Goal: Obtain resource: Download file/media

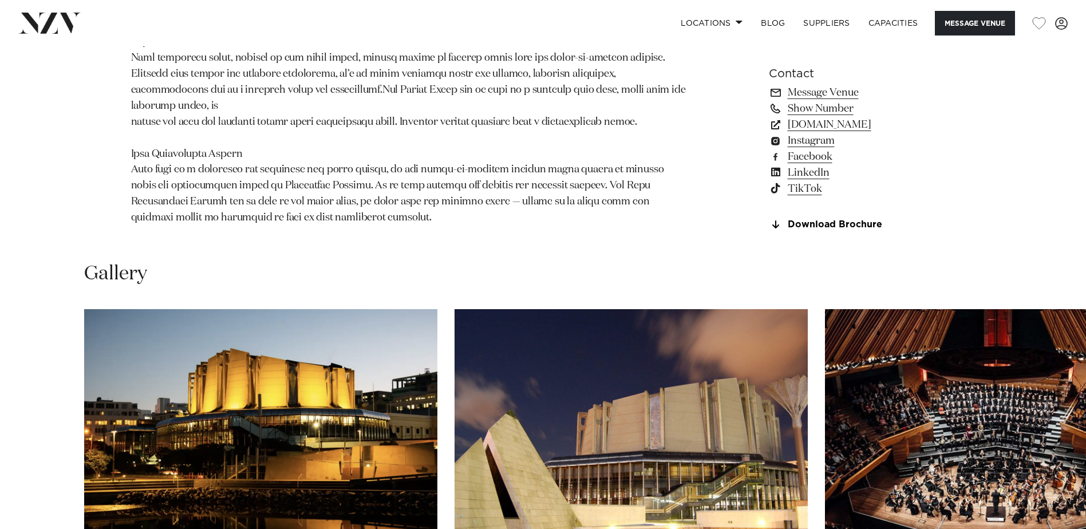
scroll to position [973, 0]
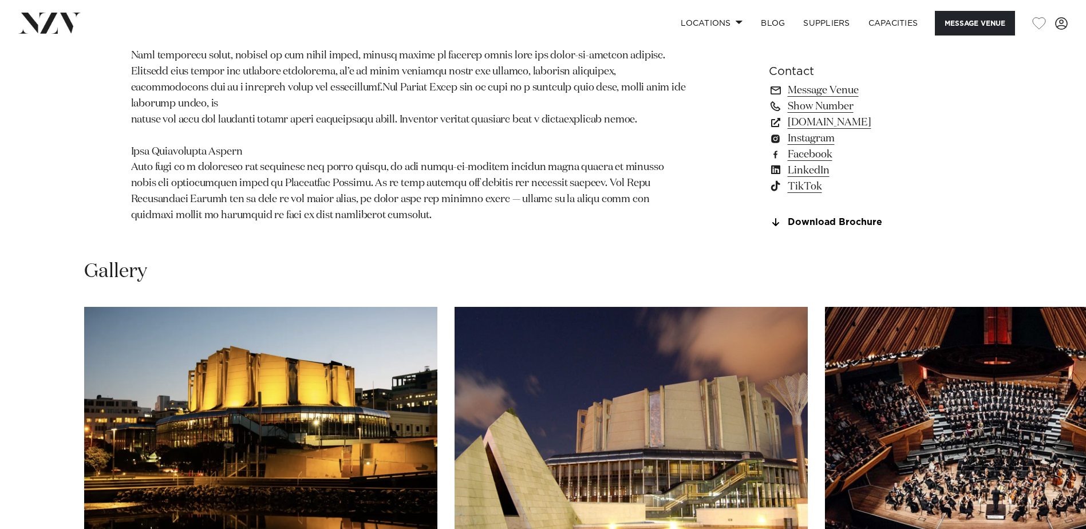
drag, startPoint x: 559, startPoint y: 47, endPoint x: 551, endPoint y: 30, distance: 18.7
click at [559, 47] on p at bounding box center [409, 40] width 557 height 367
click at [862, 228] on link "Download Brochure" at bounding box center [862, 223] width 187 height 10
click at [848, 131] on link "[DOMAIN_NAME]" at bounding box center [862, 123] width 187 height 16
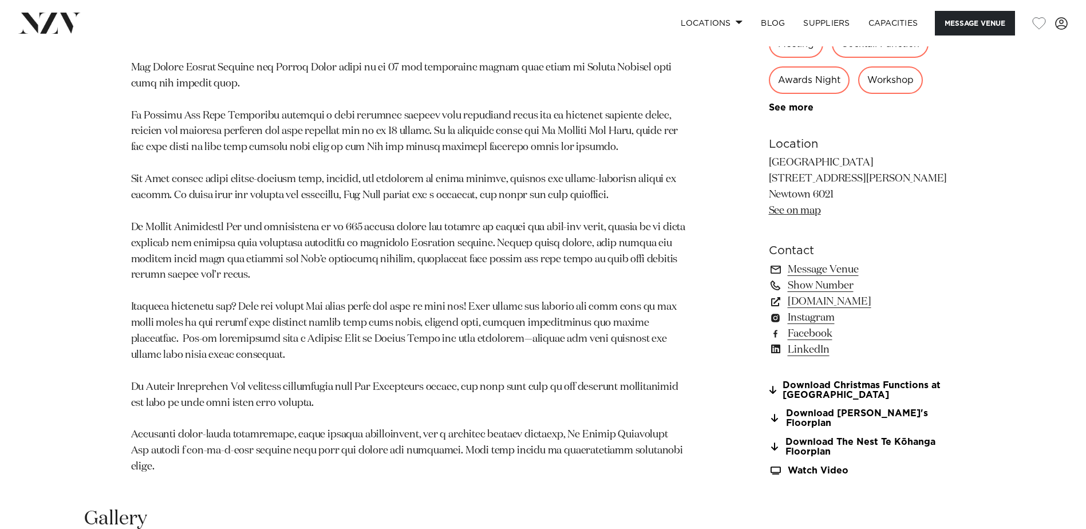
scroll to position [916, 0]
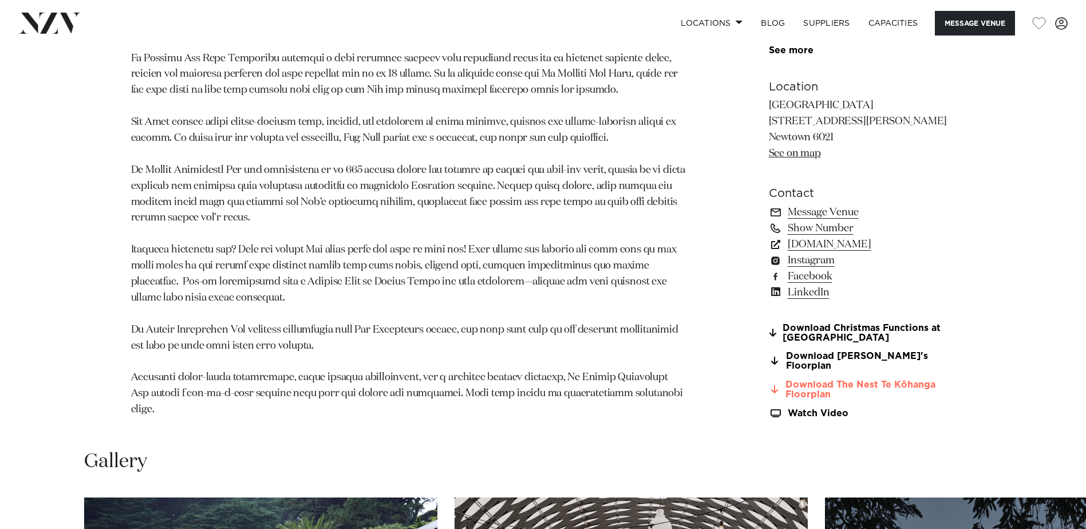
click at [925, 380] on link "Download The Nest Te Kōhanga Floorplan" at bounding box center [862, 389] width 187 height 19
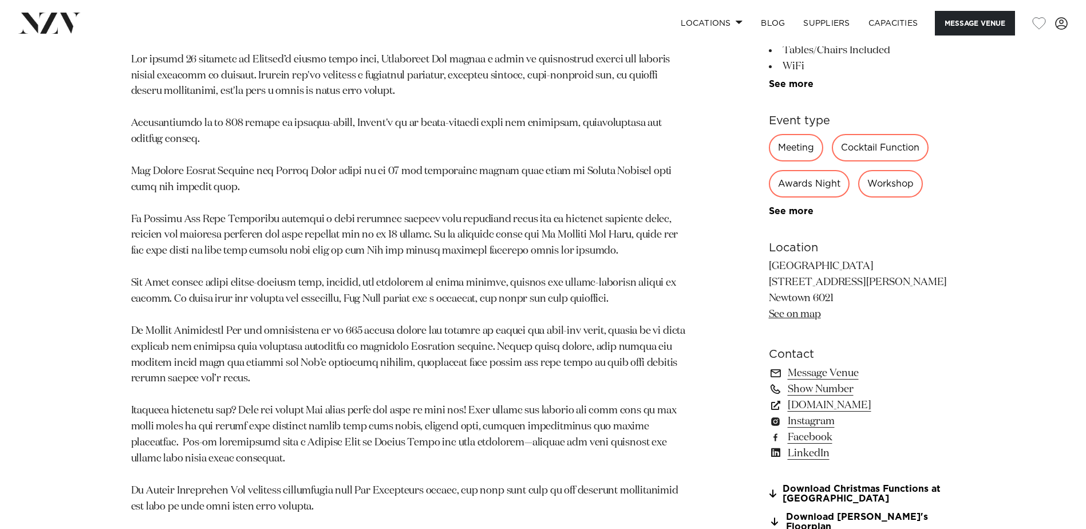
scroll to position [802, 0]
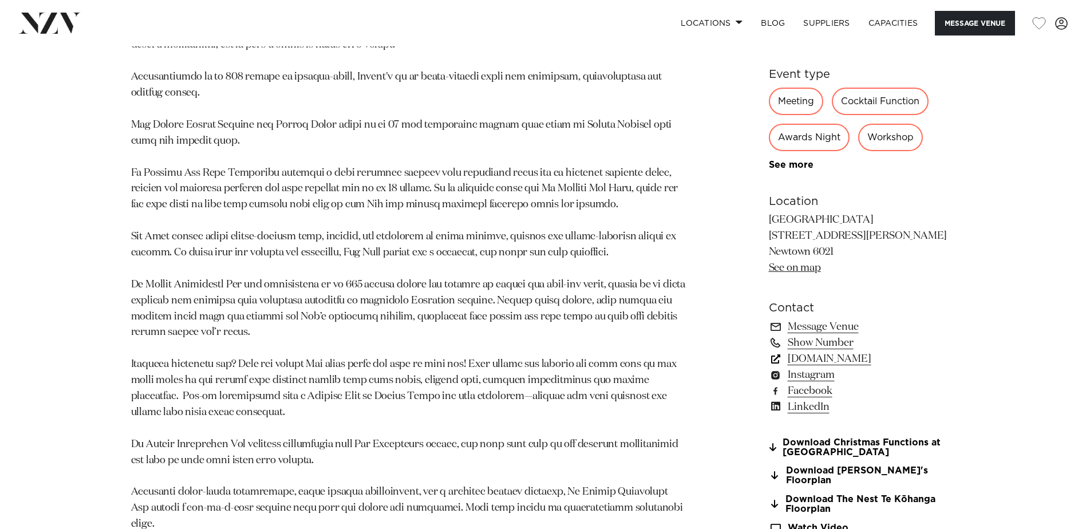
click at [890, 352] on link "www.wellingtonzoo.com" at bounding box center [862, 358] width 187 height 16
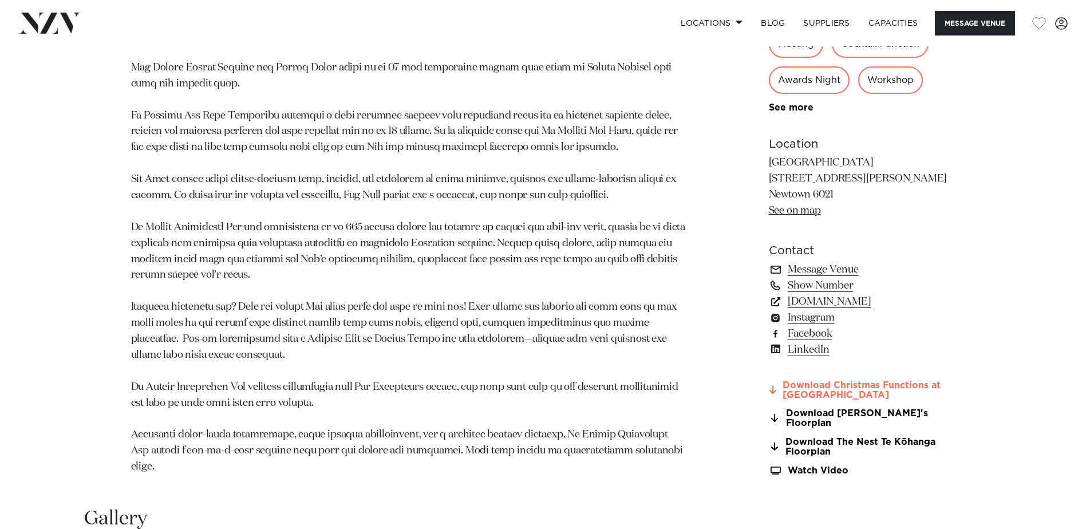
click at [930, 380] on link "Download Christmas Functions at TeNukua" at bounding box center [862, 389] width 187 height 19
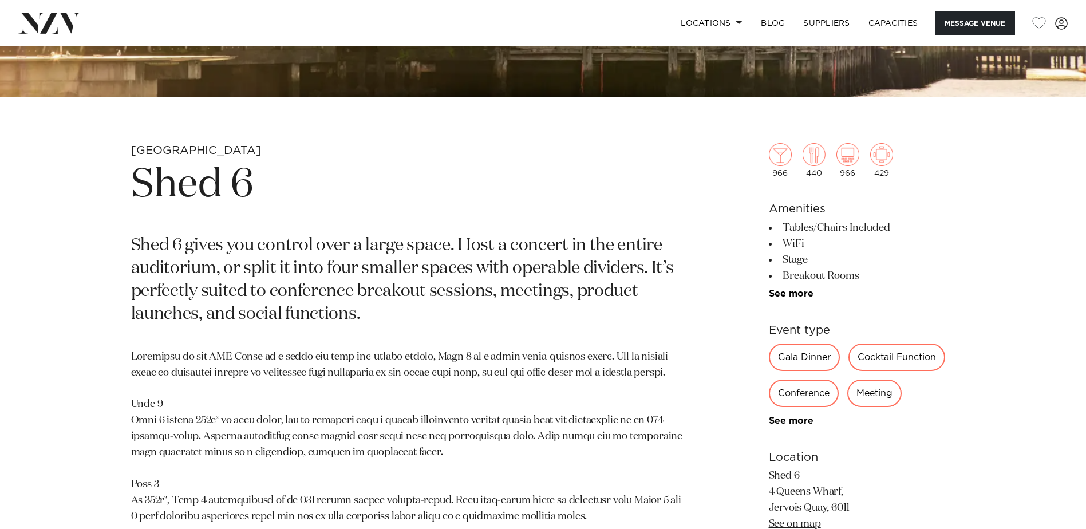
scroll to position [916, 0]
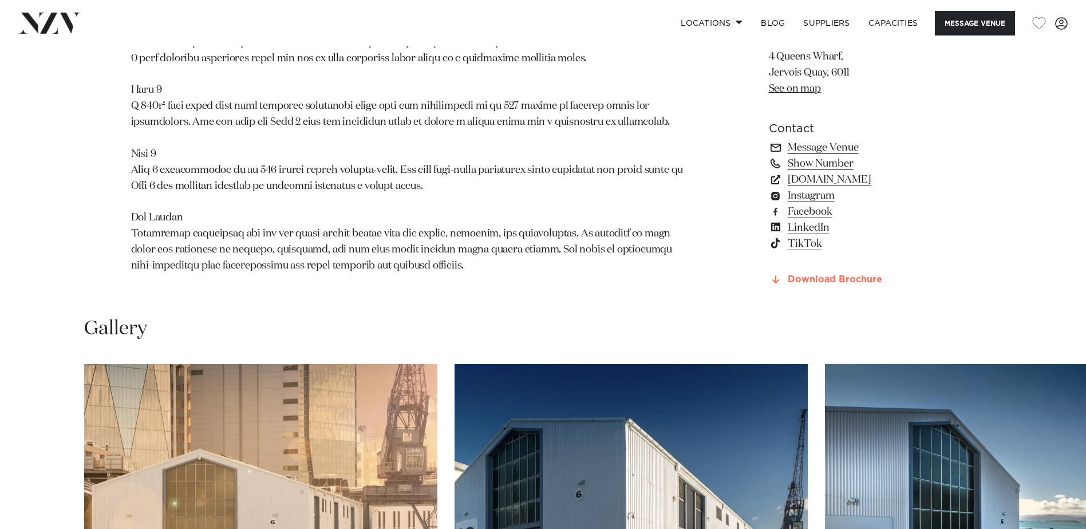
click at [814, 283] on link "Download Brochure" at bounding box center [862, 280] width 187 height 10
click at [868, 282] on link "Download Brochure" at bounding box center [862, 280] width 187 height 10
click at [840, 180] on link "[DOMAIN_NAME]" at bounding box center [862, 180] width 187 height 16
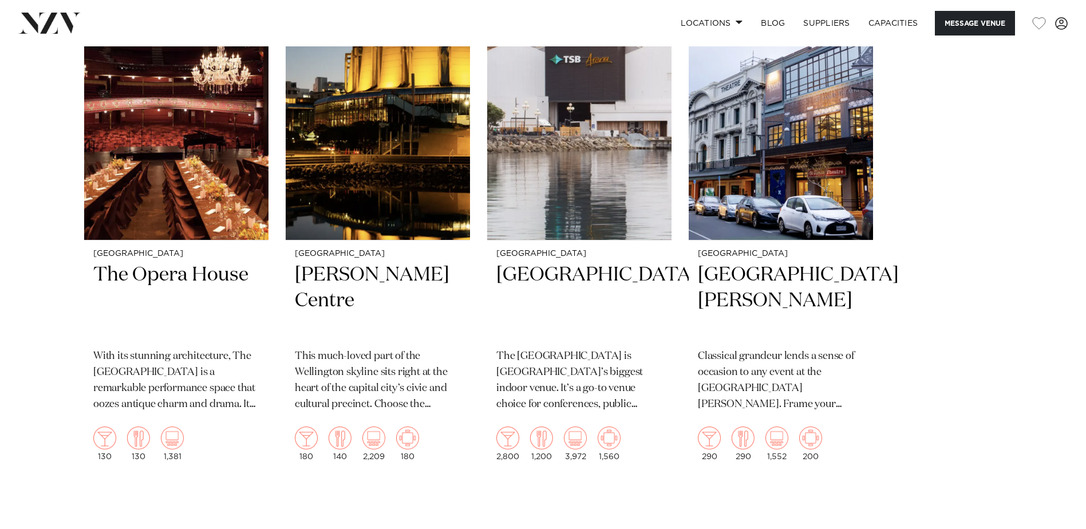
scroll to position [1889, 0]
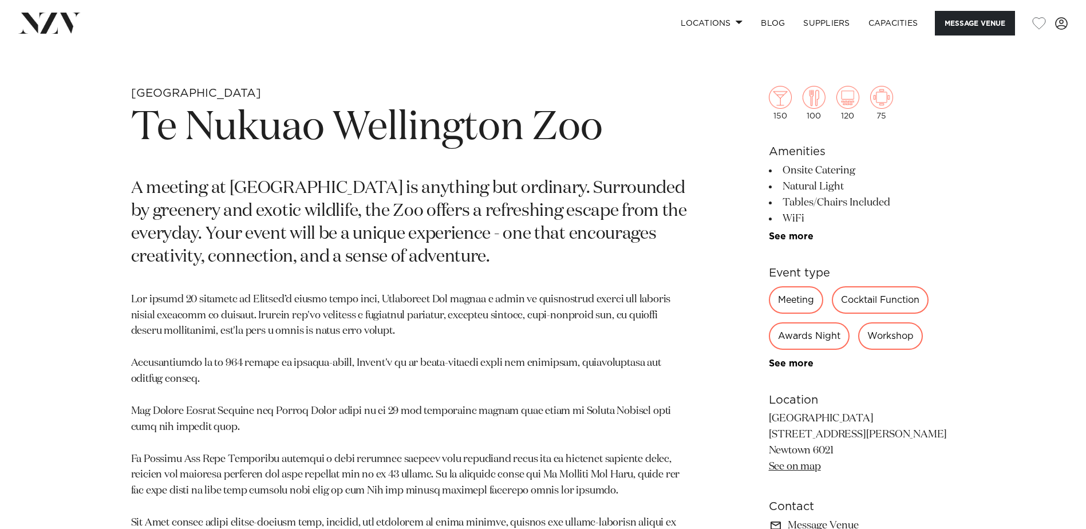
scroll to position [859, 0]
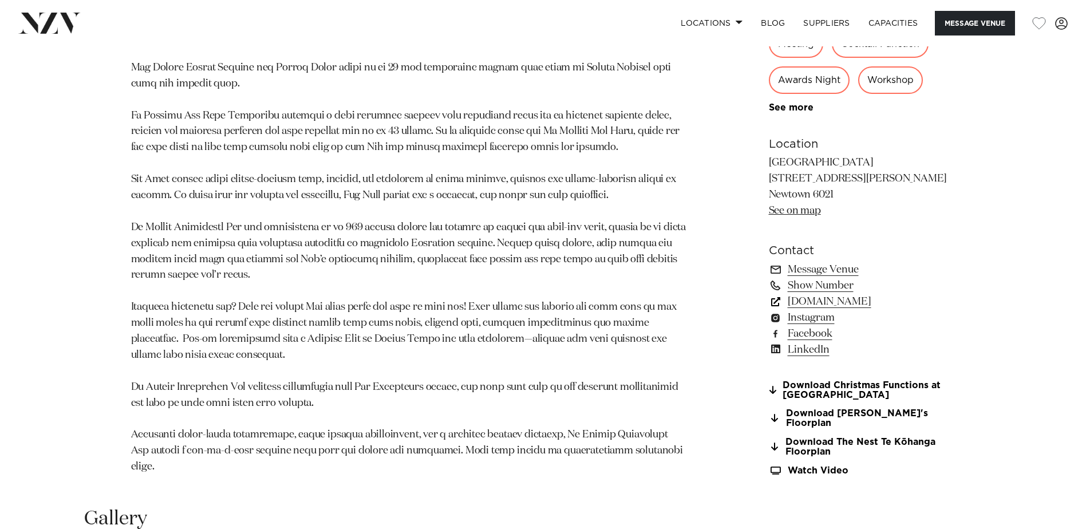
click at [815, 293] on link "www.wellingtonzoo.com" at bounding box center [862, 301] width 187 height 16
